Goal: Task Accomplishment & Management: Manage account settings

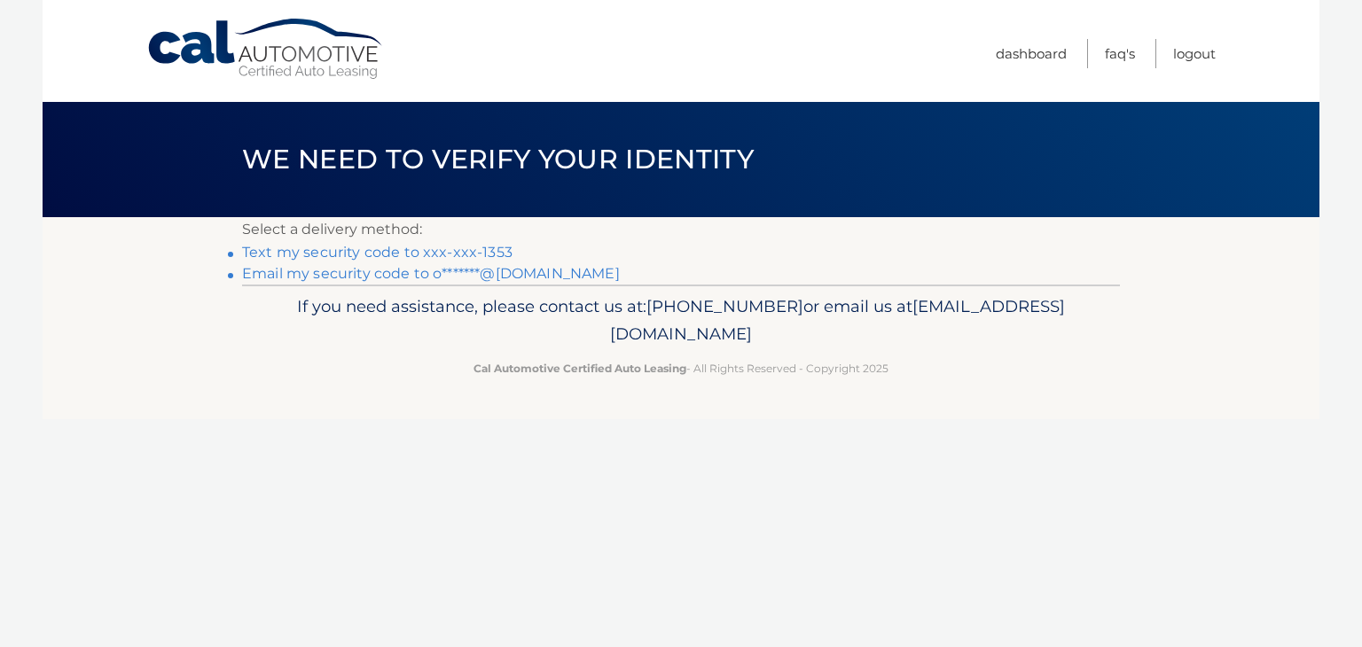
click at [337, 249] on link "Text my security code to xxx-xxx-1353" at bounding box center [377, 252] width 270 height 17
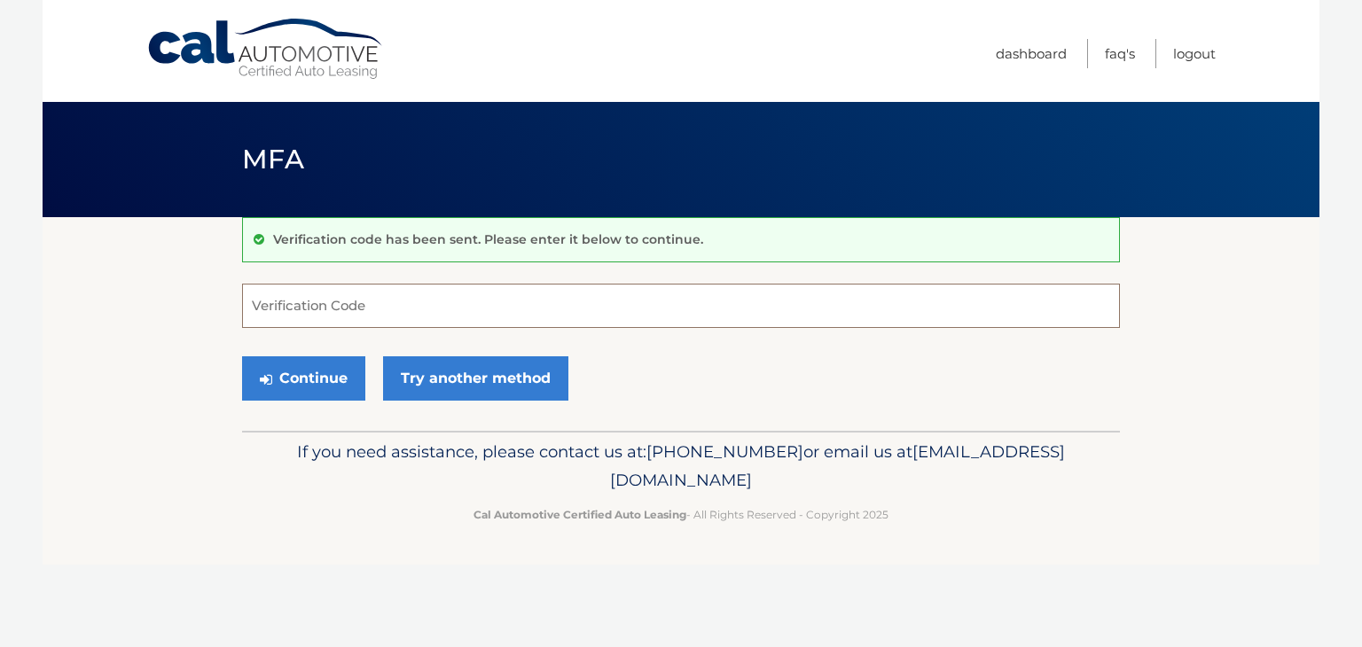
drag, startPoint x: 359, startPoint y: 297, endPoint x: 394, endPoint y: 273, distance: 42.1
click at [361, 296] on input "Verification Code" at bounding box center [681, 306] width 878 height 44
type input "417287"
click at [321, 379] on button "Continue" at bounding box center [303, 379] width 123 height 44
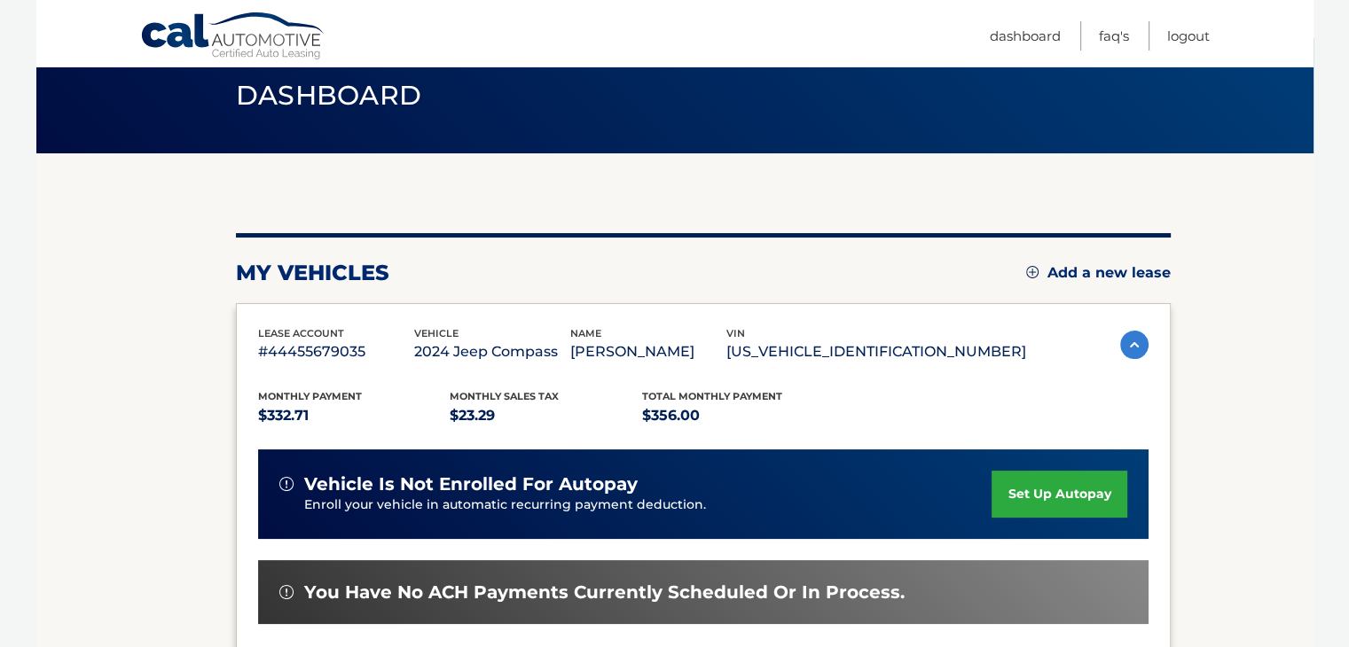
scroll to position [266, 0]
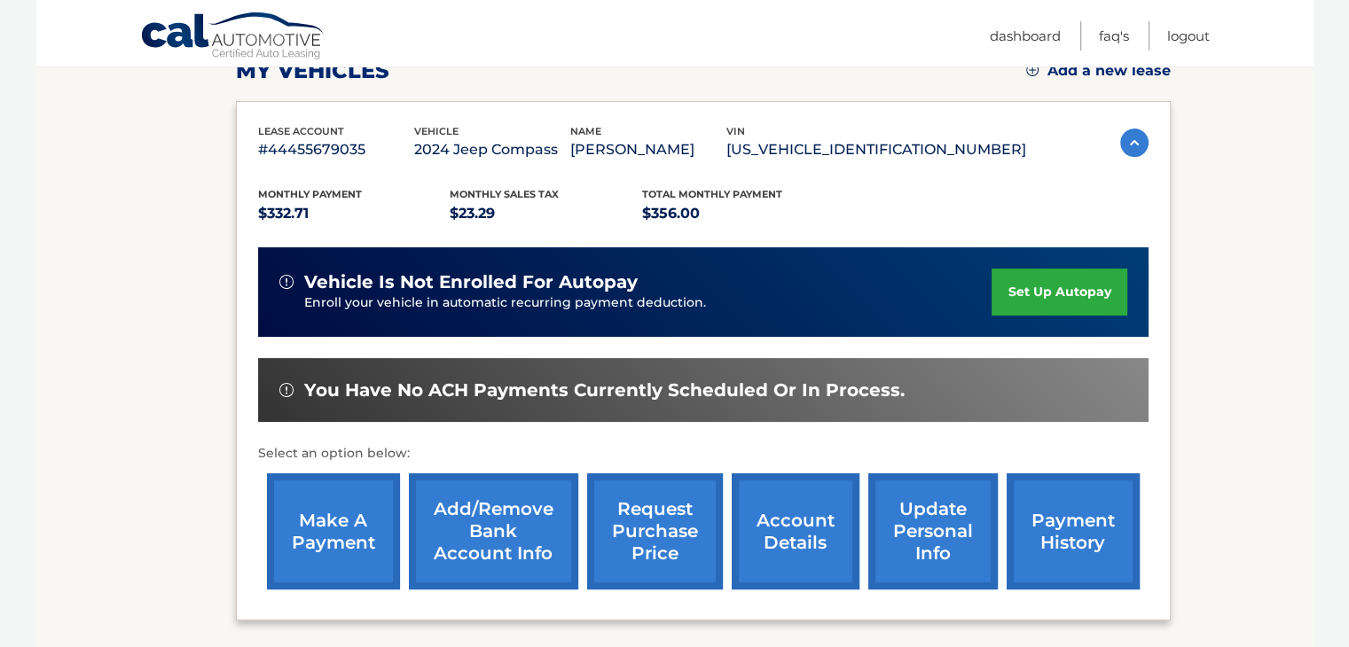
click at [323, 547] on link "make a payment" at bounding box center [333, 532] width 133 height 116
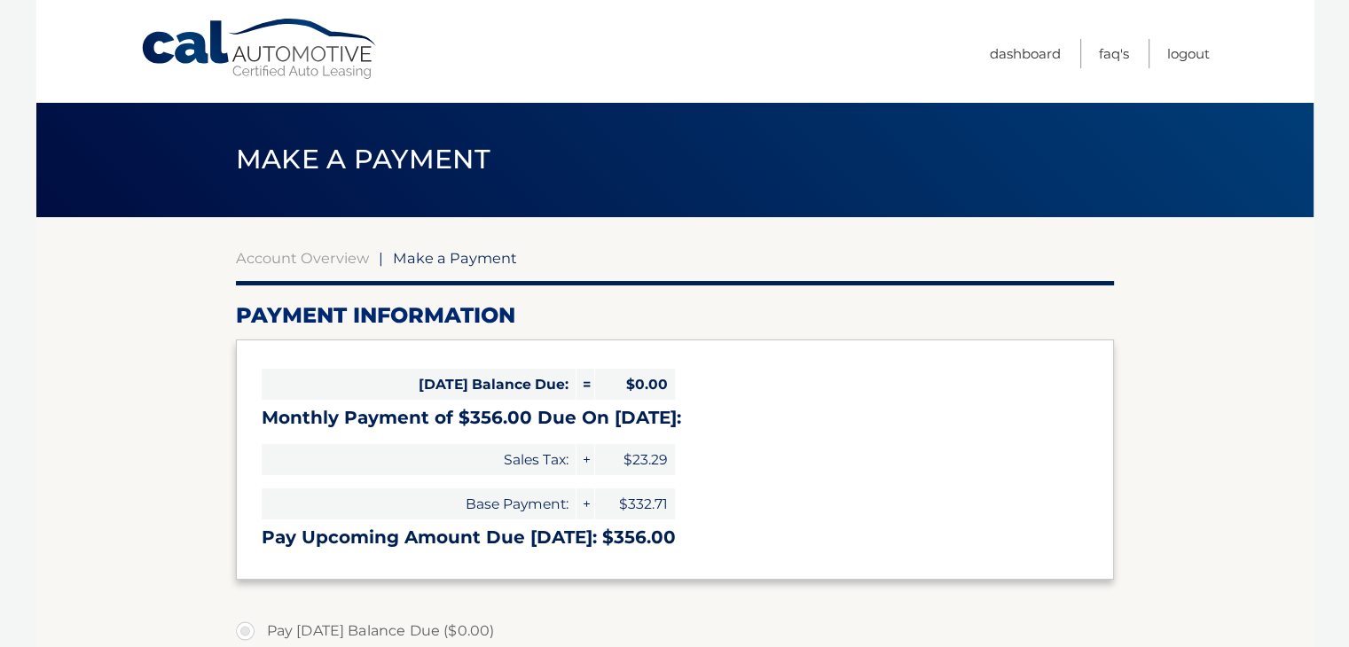
select select "ZGQ0YzNiNWQtOTYxMS00YTBlLWE5YjAtMWVkMzY3NjU5Mzc3"
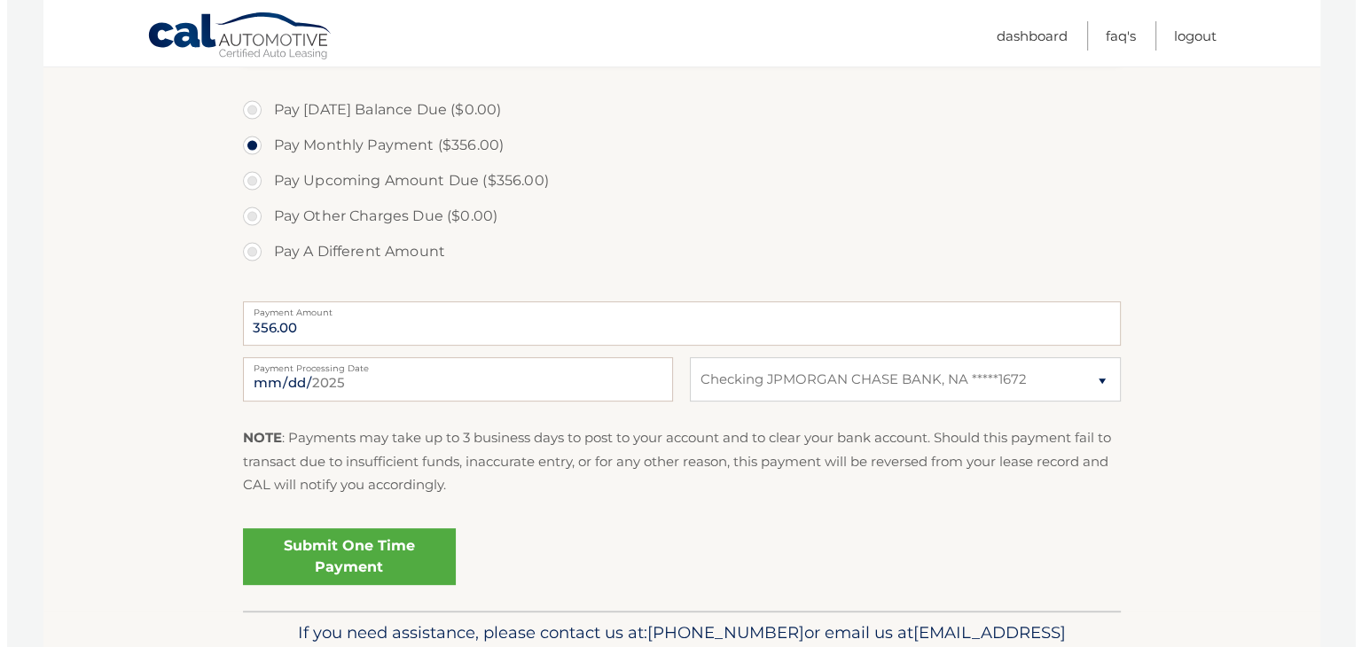
scroll to position [619, 0]
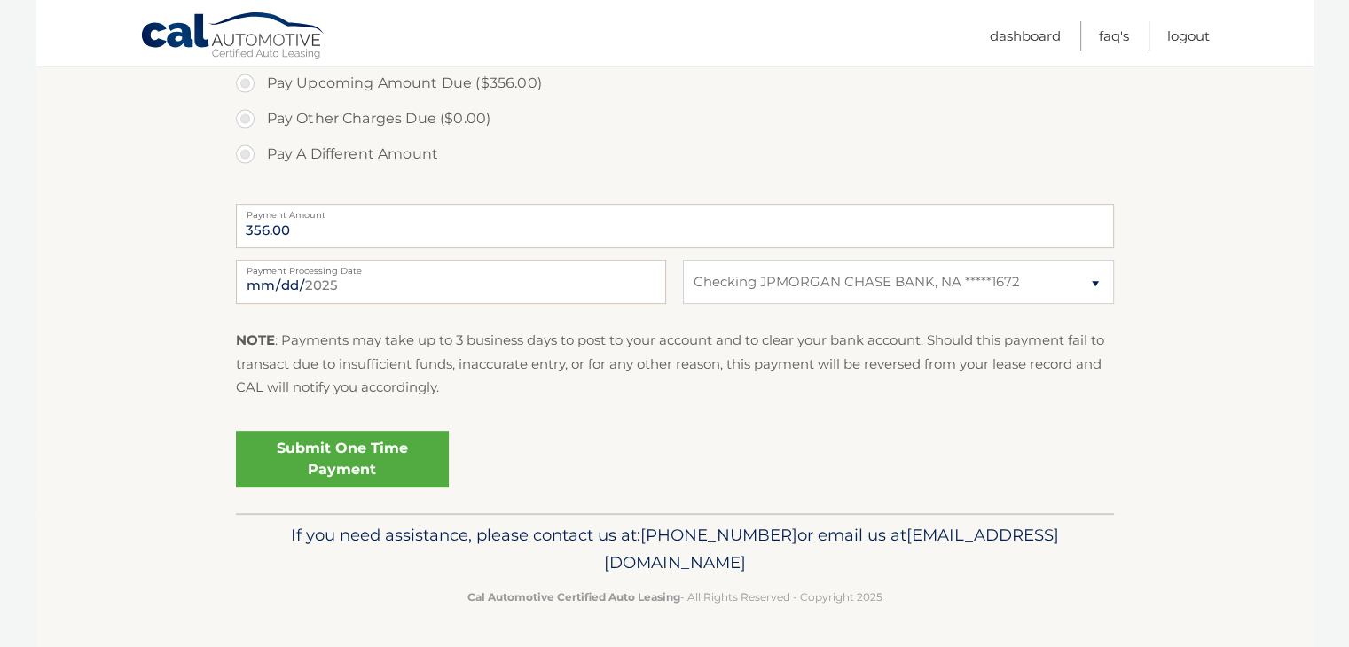
click at [334, 465] on link "Submit One Time Payment" at bounding box center [342, 459] width 213 height 57
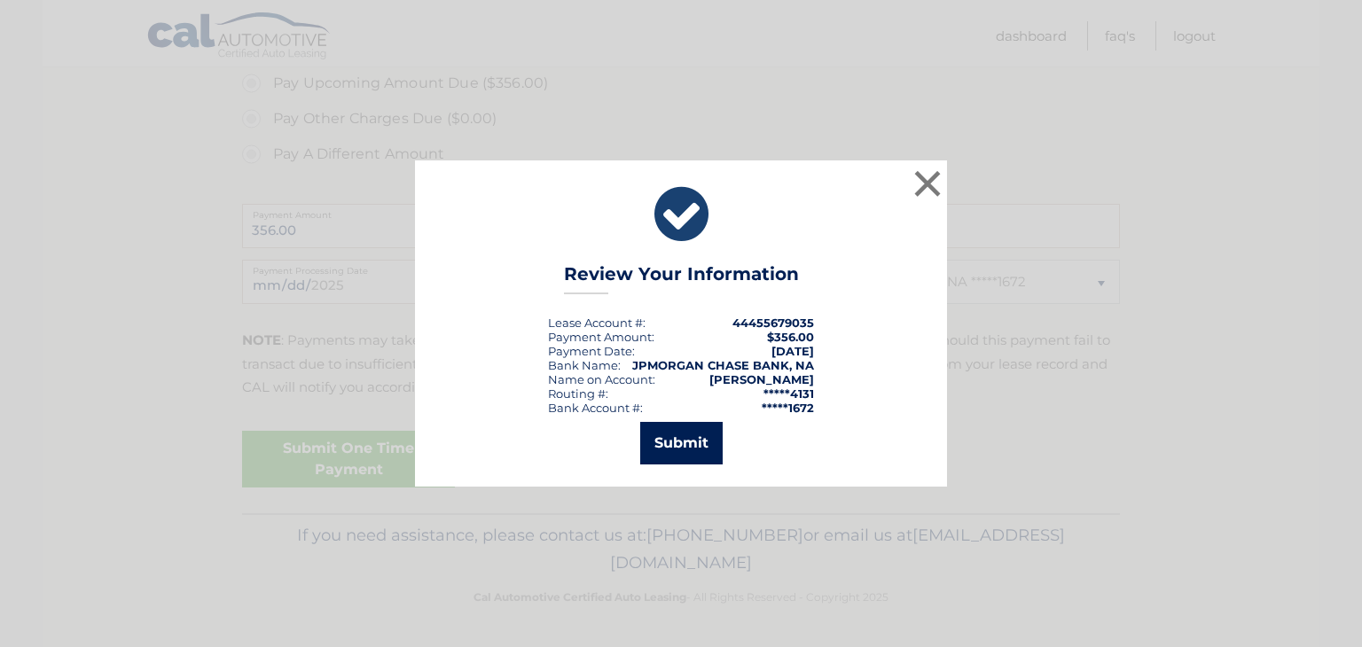
click at [685, 442] on button "Submit" at bounding box center [681, 443] width 82 height 43
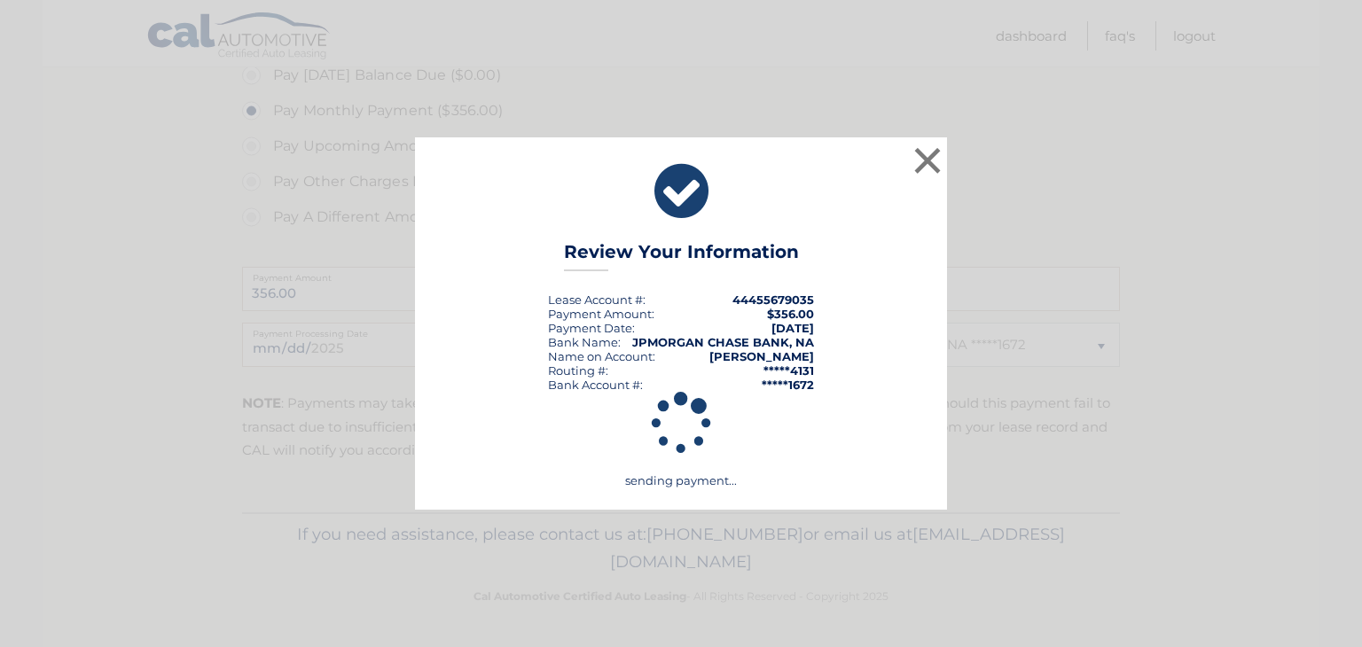
scroll to position [555, 0]
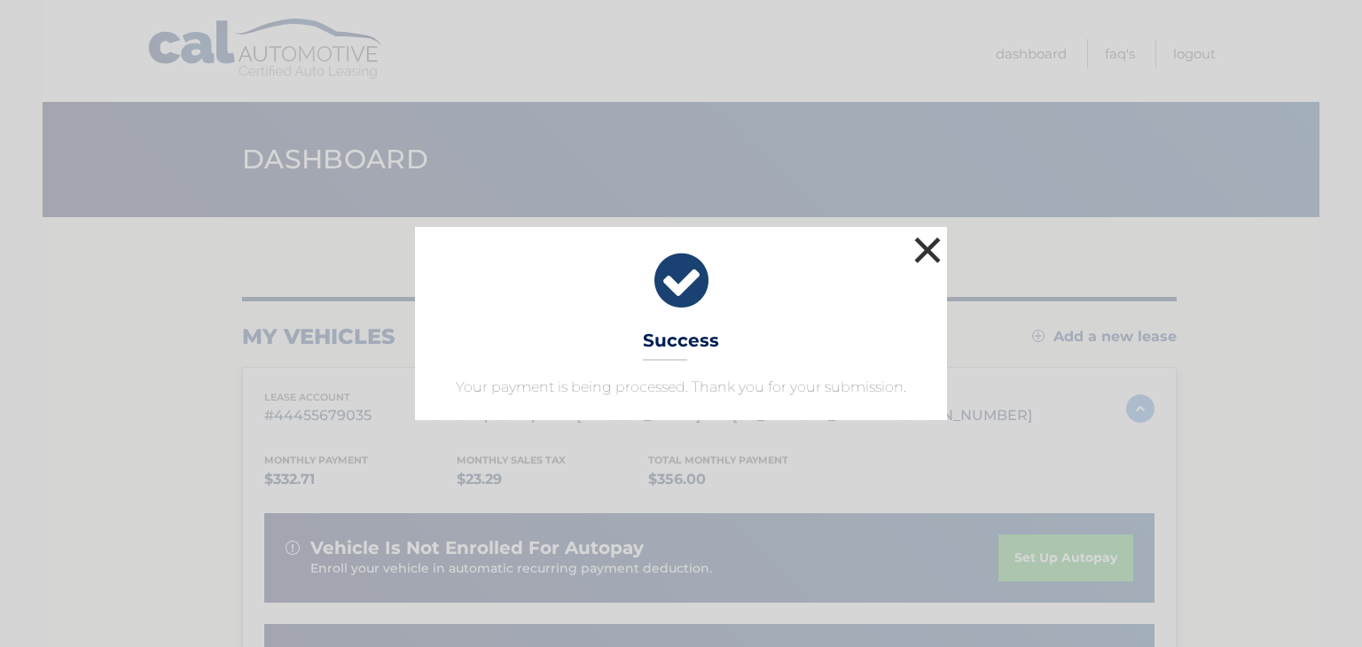
click at [924, 252] on button "×" at bounding box center [927, 249] width 35 height 35
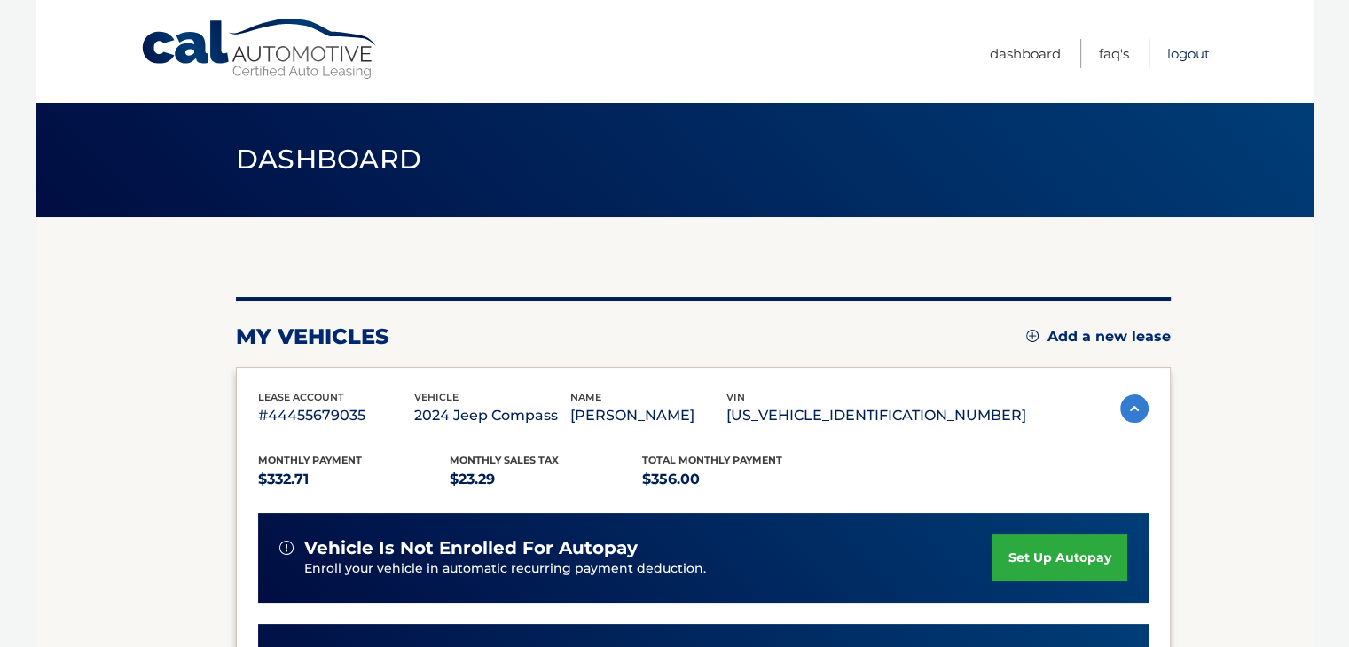
click at [1191, 53] on link "Logout" at bounding box center [1188, 53] width 43 height 29
